Goal: Task Accomplishment & Management: Manage account settings

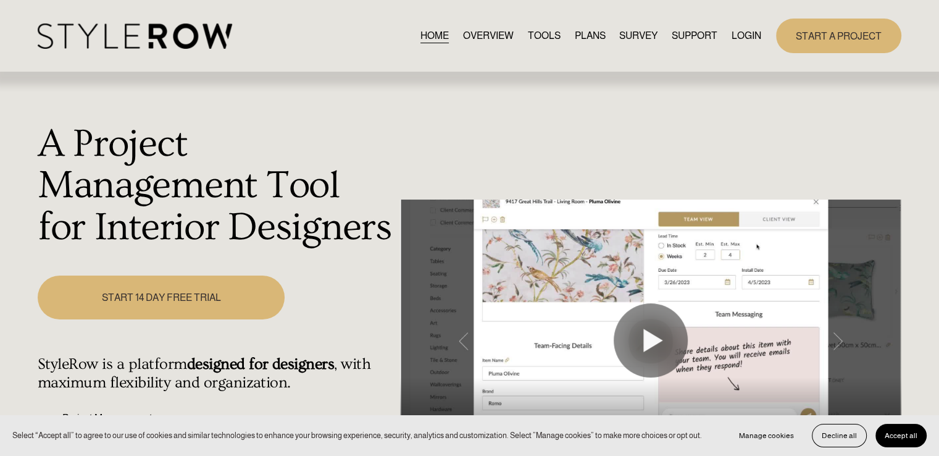
click at [748, 38] on link "LOGIN" at bounding box center [747, 35] width 30 height 17
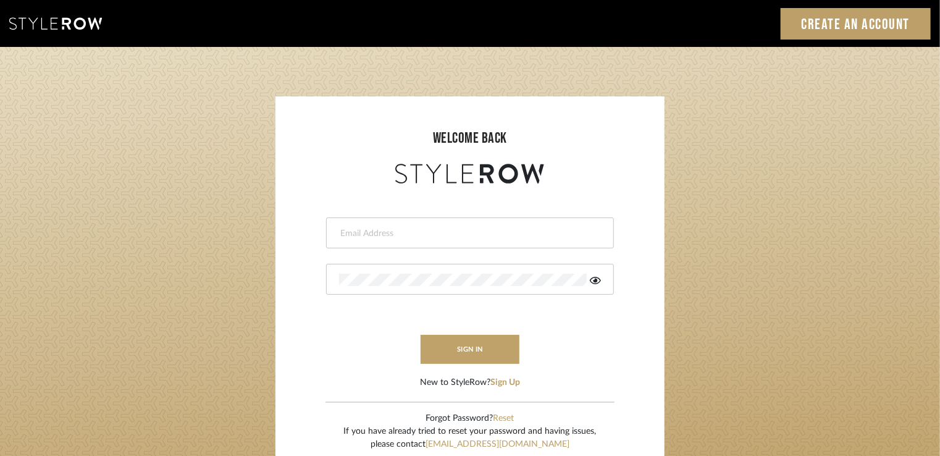
click at [435, 235] on input "email" at bounding box center [468, 233] width 259 height 12
click at [594, 278] on icon at bounding box center [595, 280] width 11 height 10
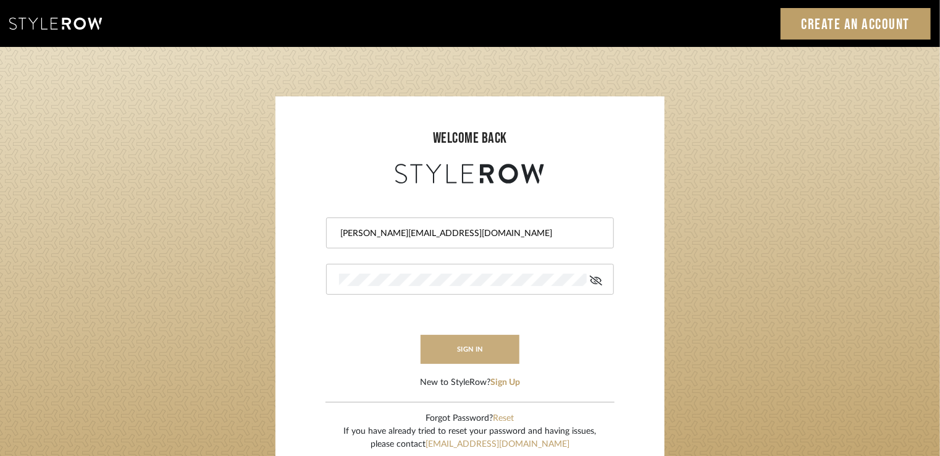
click at [464, 349] on button "sign in" at bounding box center [470, 349] width 99 height 29
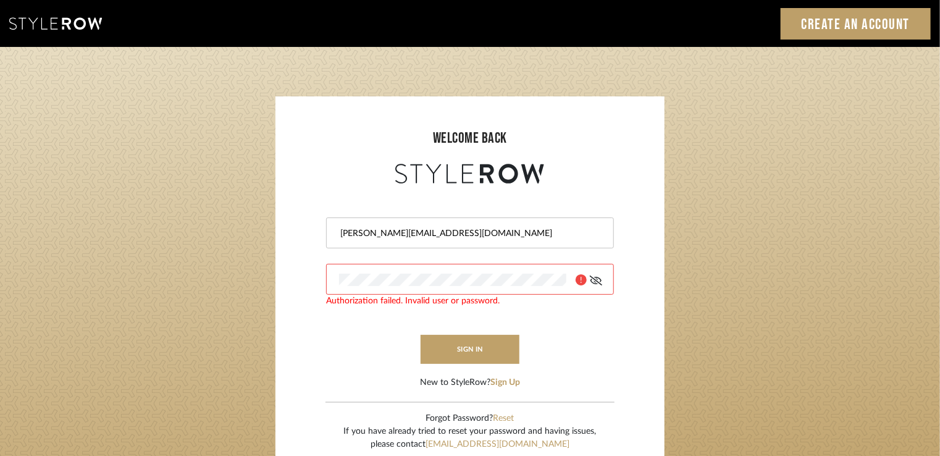
drag, startPoint x: 459, startPoint y: 230, endPoint x: 313, endPoint y: 220, distance: 146.1
click at [313, 220] on form "[PERSON_NAME][EMAIL_ADDRESS][DOMAIN_NAME] Authorization failed. Invalid user or…" at bounding box center [470, 287] width 364 height 203
type input "[PERSON_NAME][EMAIL_ADDRESS][DOMAIN_NAME]"
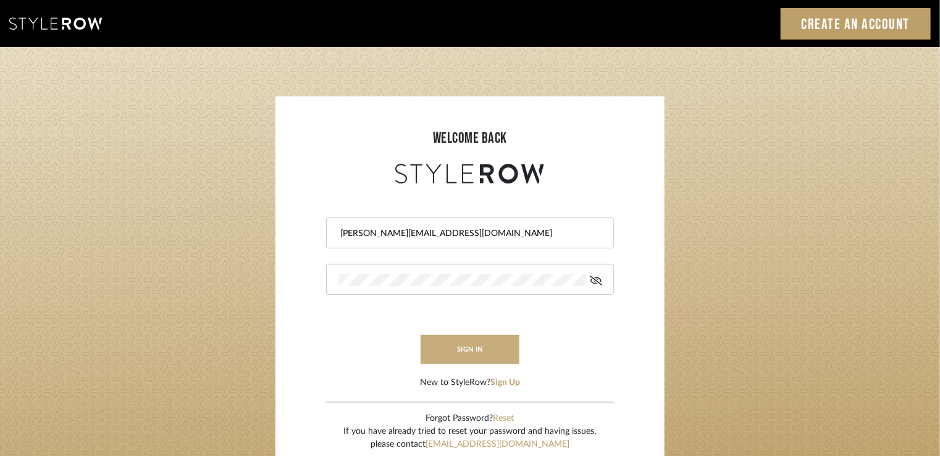
click at [458, 346] on button "sign in" at bounding box center [470, 349] width 99 height 29
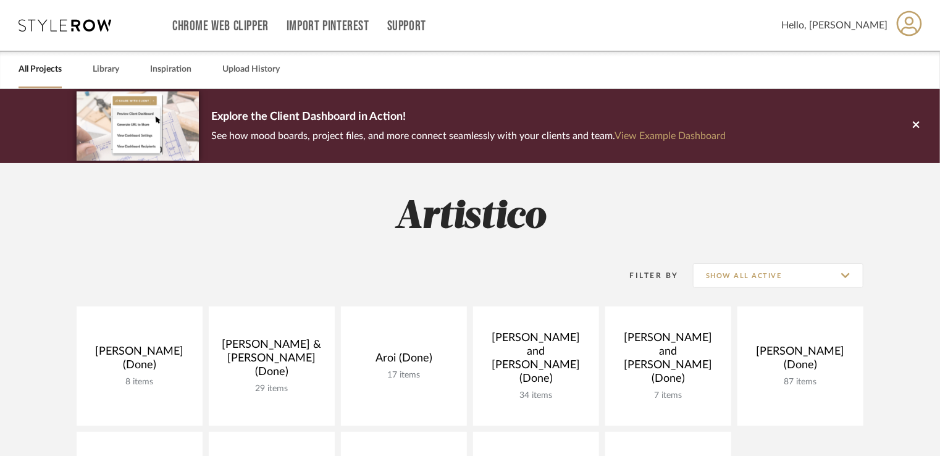
scroll to position [185, 0]
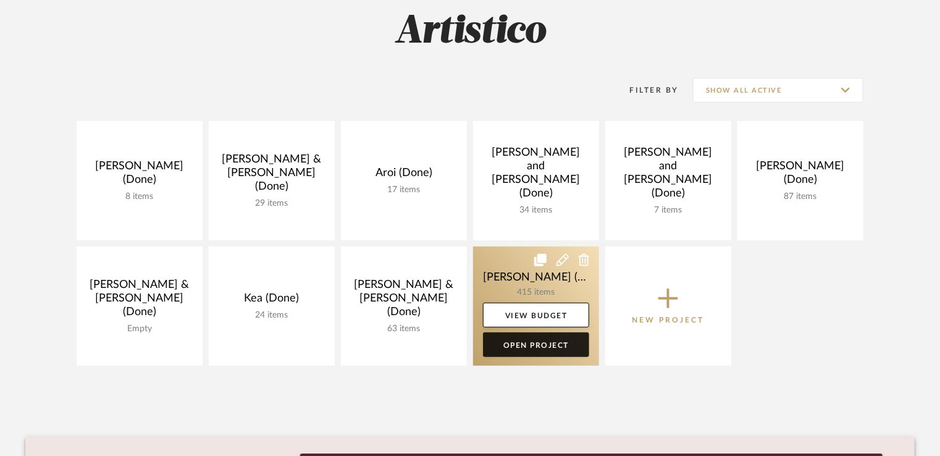
click at [541, 344] on link "Open Project" at bounding box center [536, 344] width 106 height 25
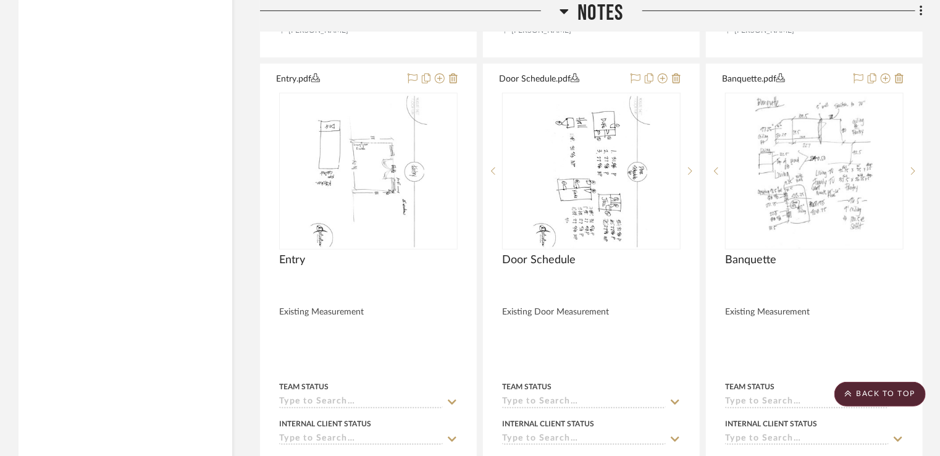
scroll to position [2593, 0]
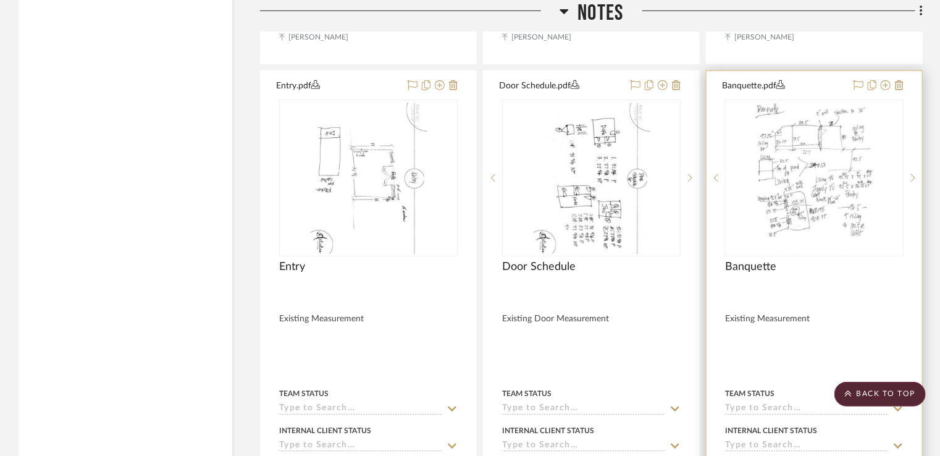
click at [753, 235] on div "0" at bounding box center [814, 178] width 177 height 156
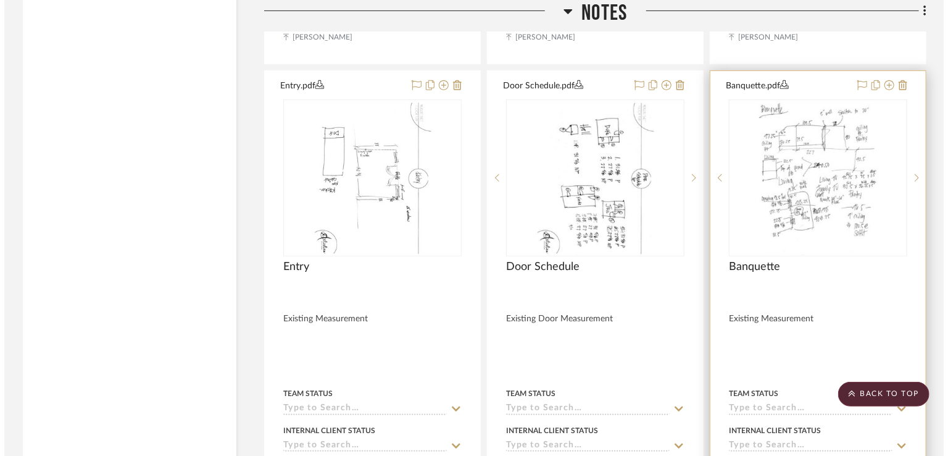
scroll to position [0, 0]
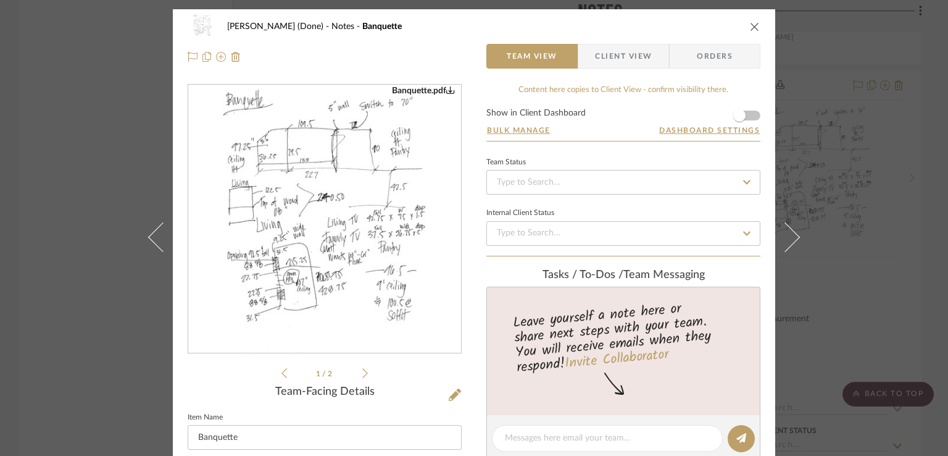
click at [750, 30] on icon "close" at bounding box center [755, 27] width 10 height 10
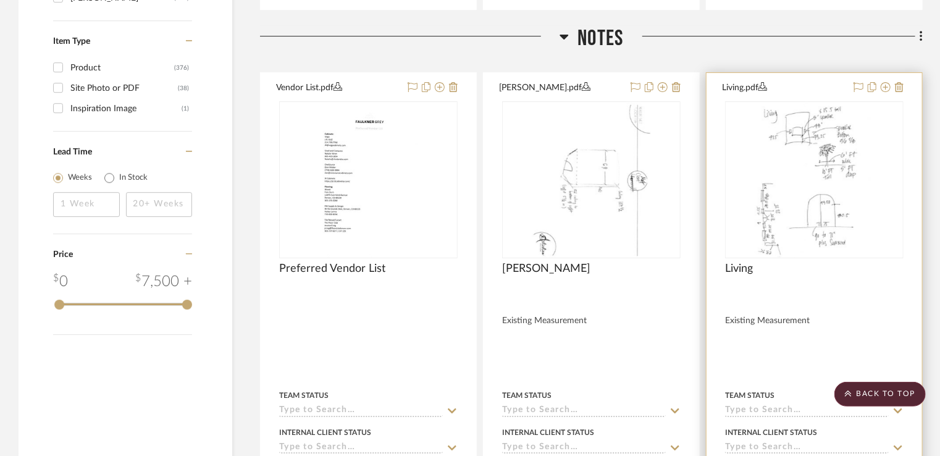
scroll to position [2038, 0]
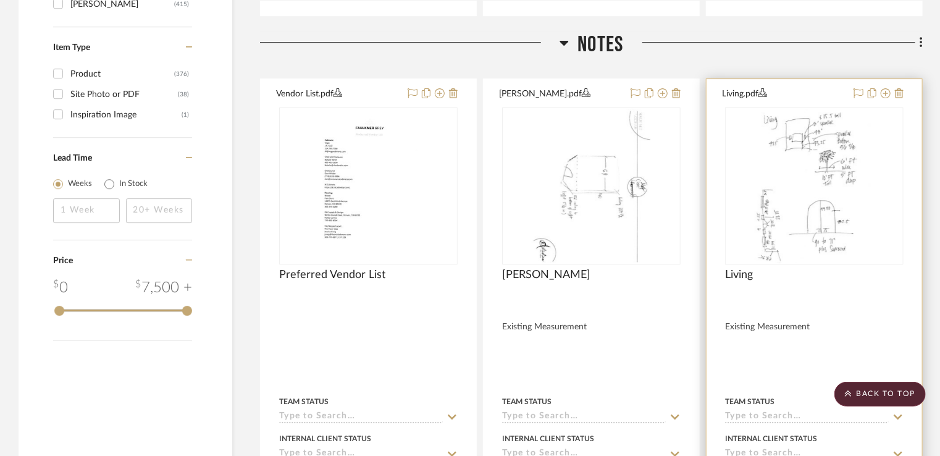
click at [804, 232] on img "0" at bounding box center [814, 186] width 119 height 154
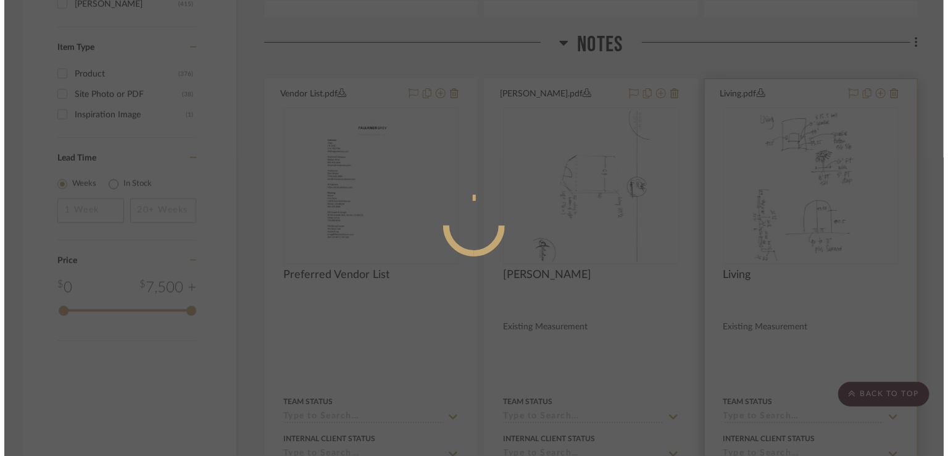
scroll to position [0, 0]
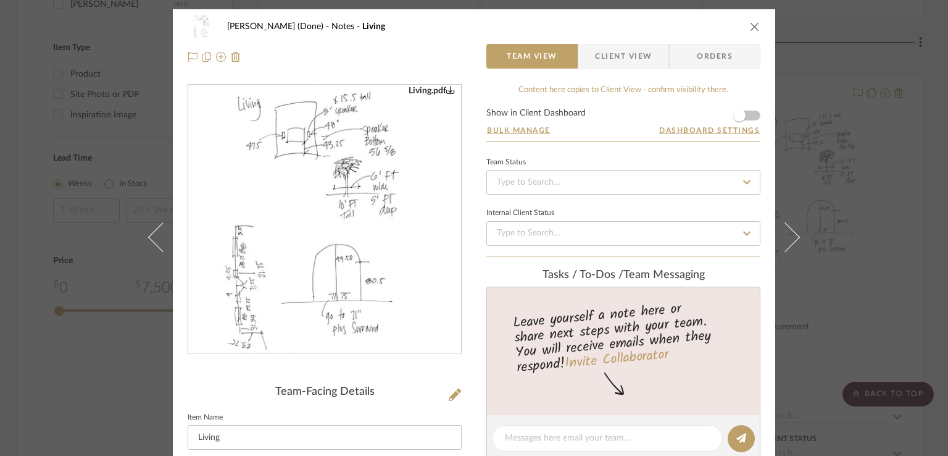
click at [320, 203] on img "0" at bounding box center [325, 219] width 207 height 268
click at [750, 29] on icon "close" at bounding box center [755, 27] width 10 height 10
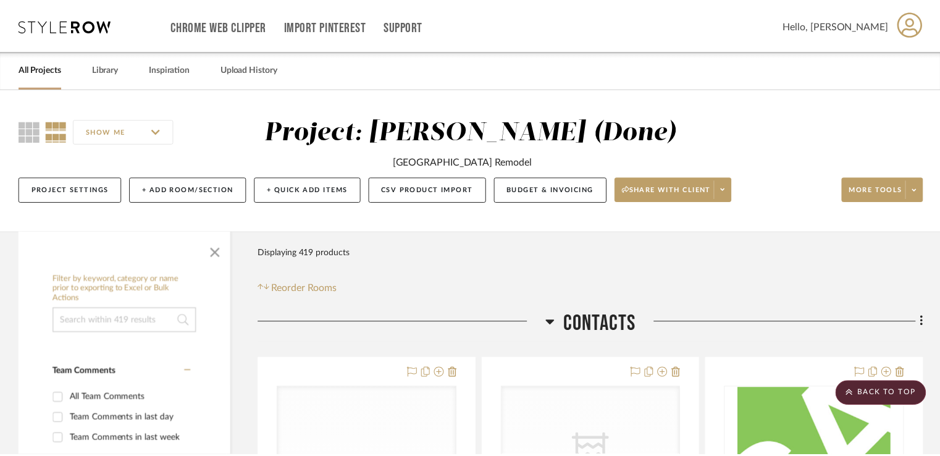
scroll to position [2038, 0]
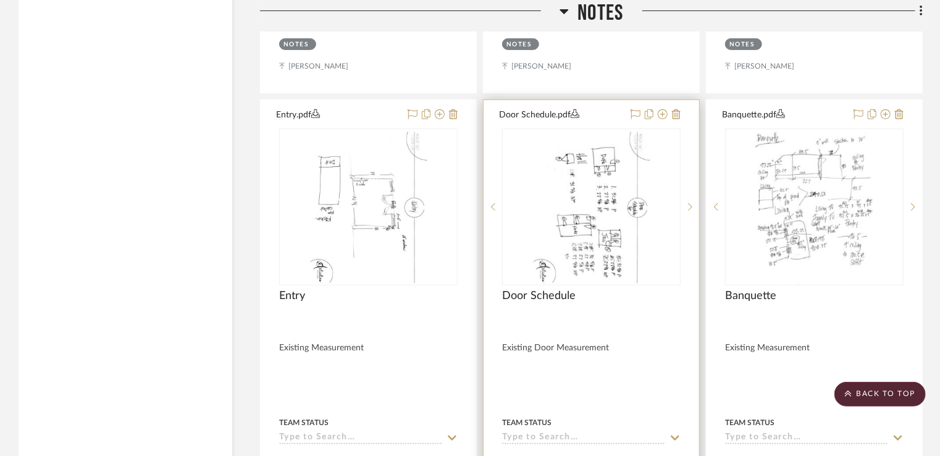
scroll to position [2569, 0]
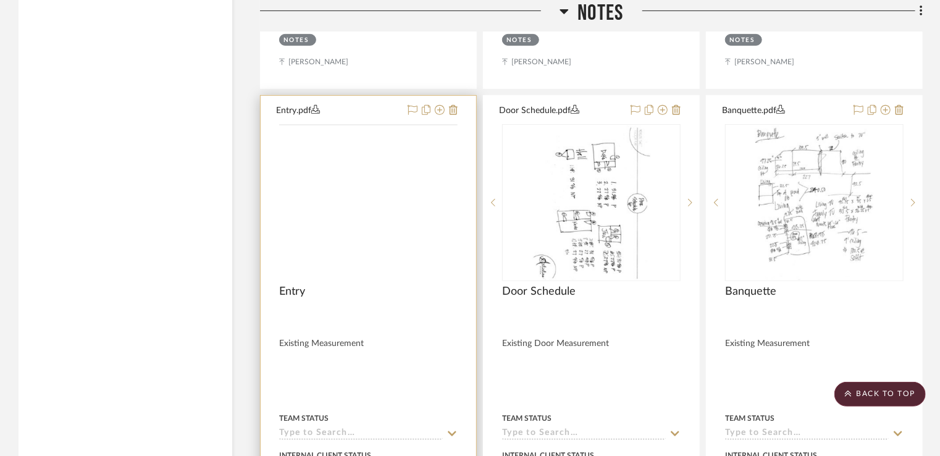
click at [0, 0] on img at bounding box center [0, 0] width 0 height 0
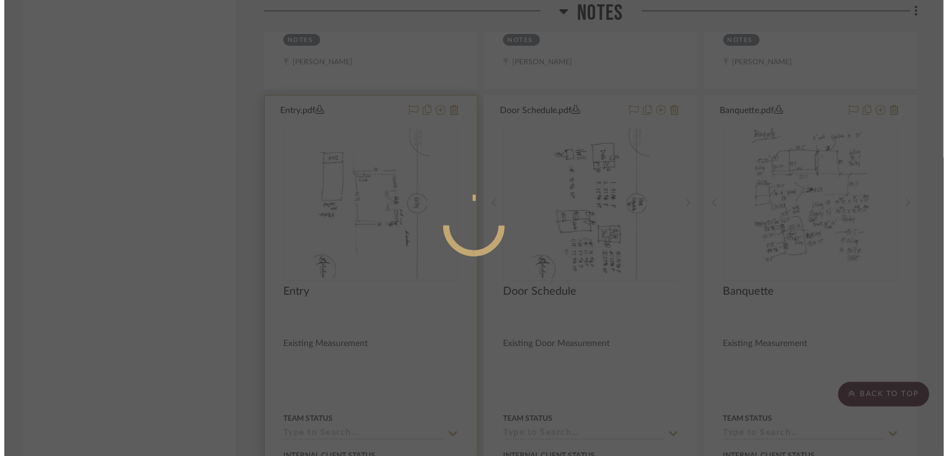
scroll to position [0, 0]
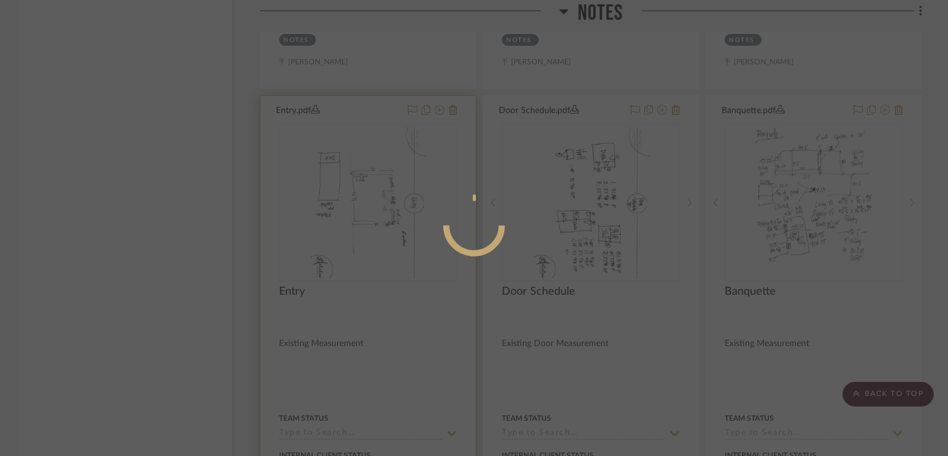
click at [355, 249] on div at bounding box center [474, 228] width 948 height 456
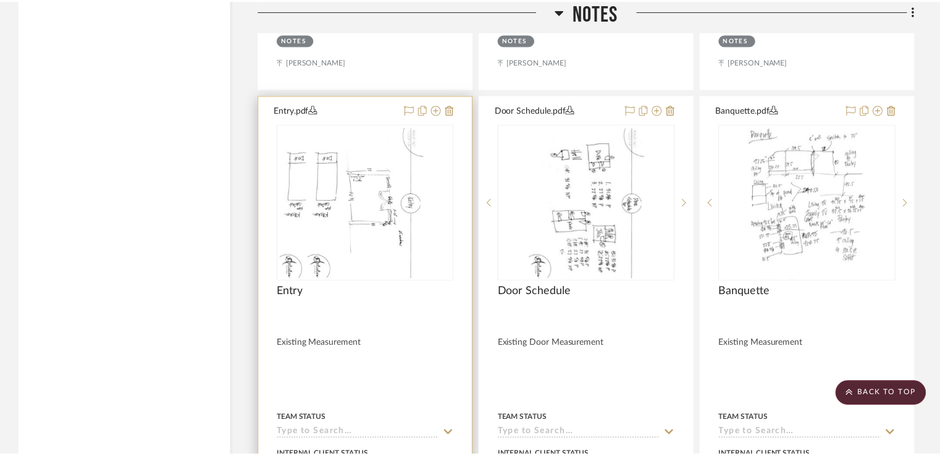
scroll to position [2569, 0]
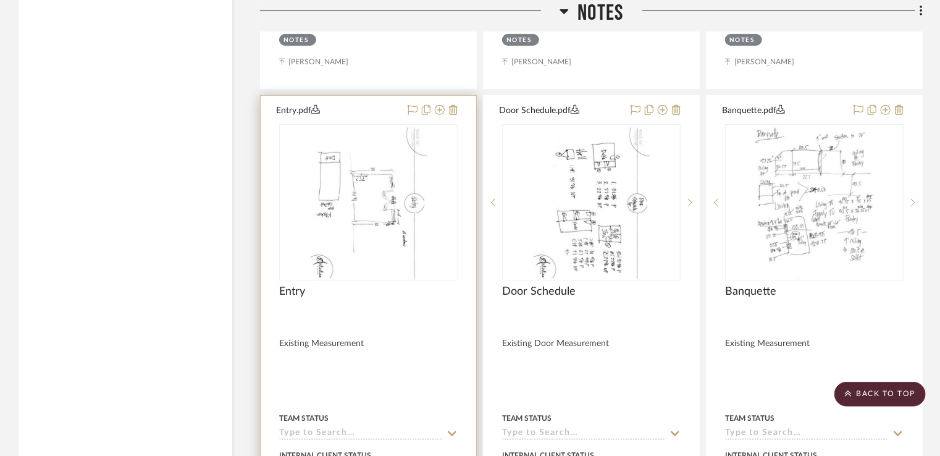
click at [391, 232] on img "0" at bounding box center [368, 202] width 119 height 154
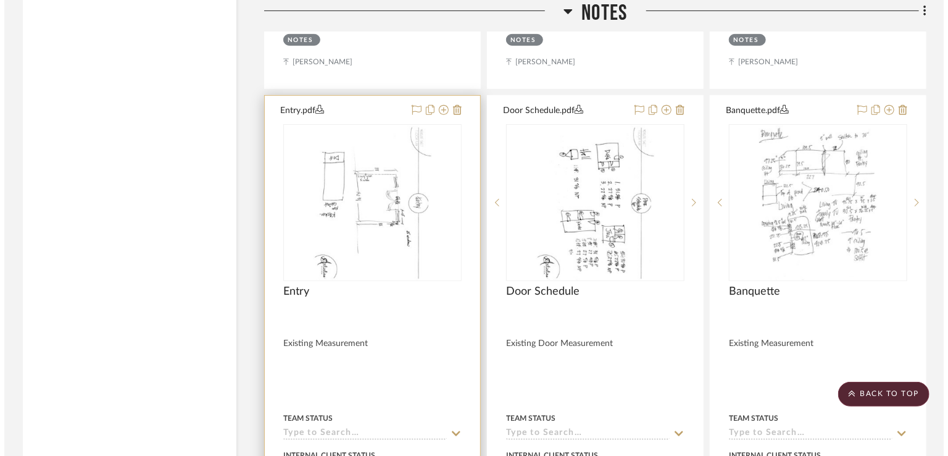
scroll to position [0, 0]
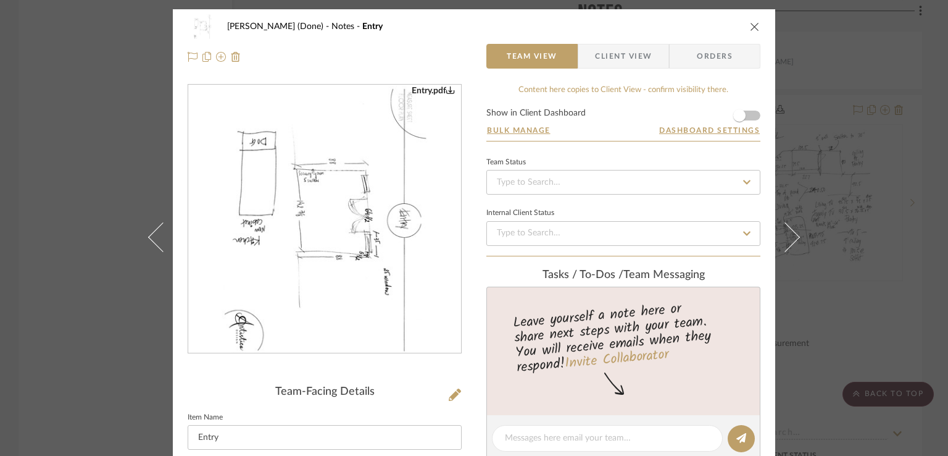
click at [335, 190] on img "0" at bounding box center [325, 219] width 207 height 268
click at [751, 22] on icon "close" at bounding box center [755, 27] width 10 height 10
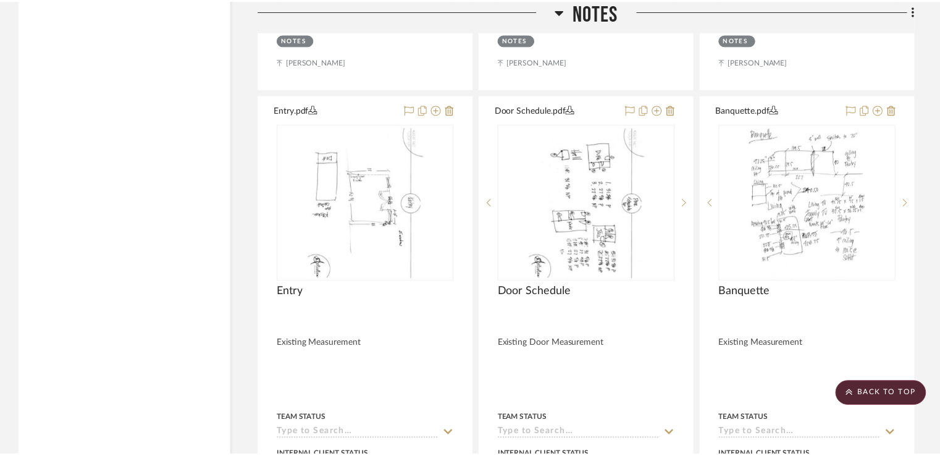
scroll to position [2569, 0]
